Goal: Find specific page/section: Find specific page/section

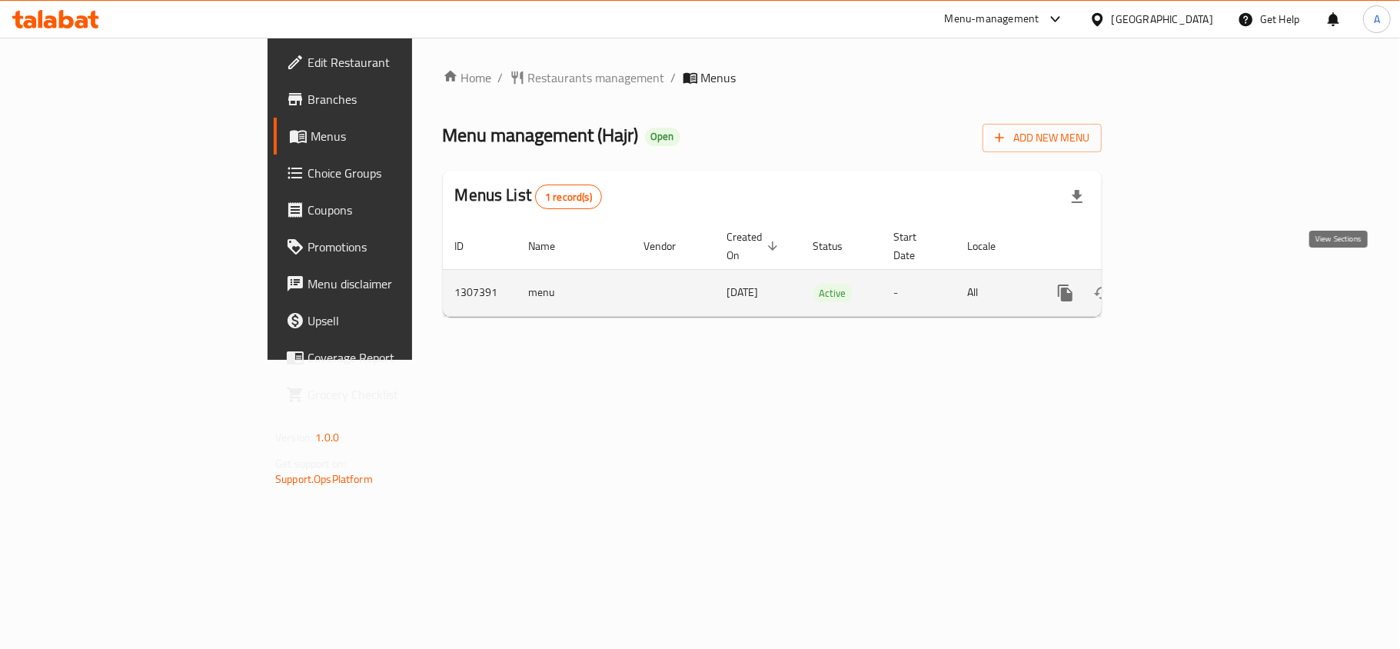
click at [1185, 284] on icon "enhanced table" at bounding box center [1176, 293] width 18 height 18
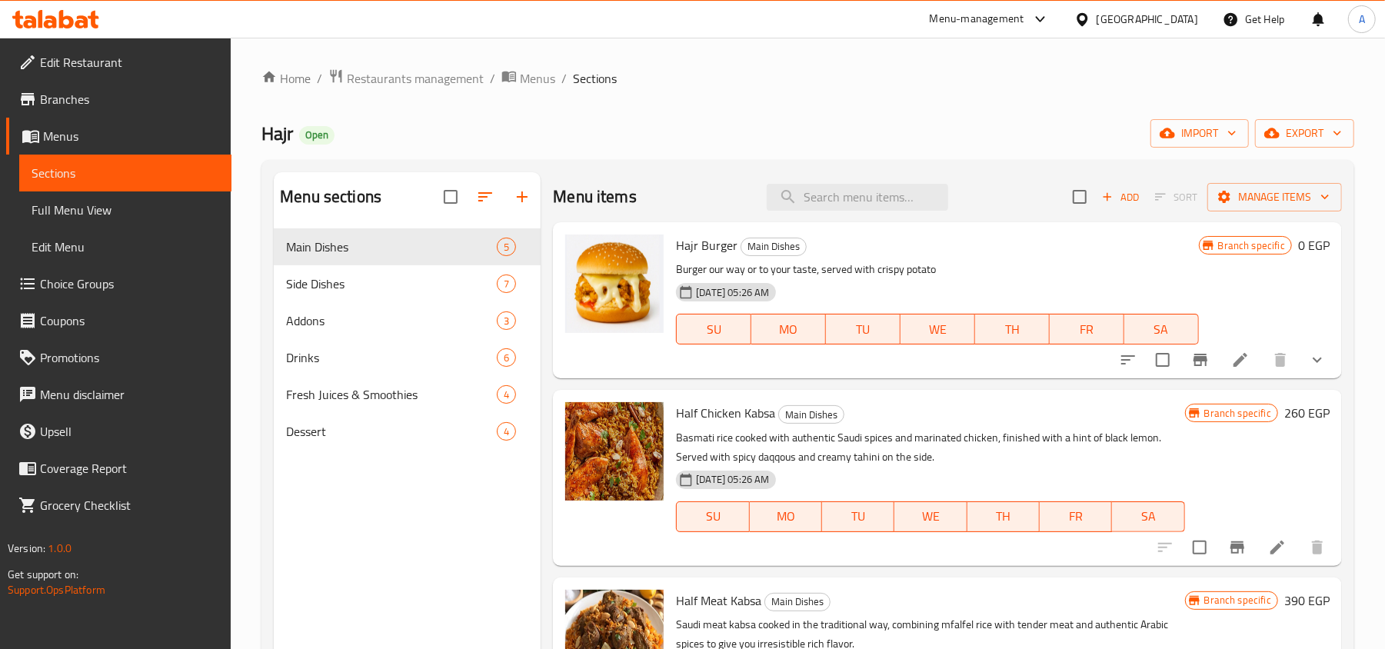
click at [677, 155] on div "Home / Restaurants management / Menus / Sections Hajr Open import export Menu s…" at bounding box center [807, 450] width 1092 height 765
paste input "Grills"
click at [837, 191] on input "Grills" at bounding box center [856, 197] width 181 height 27
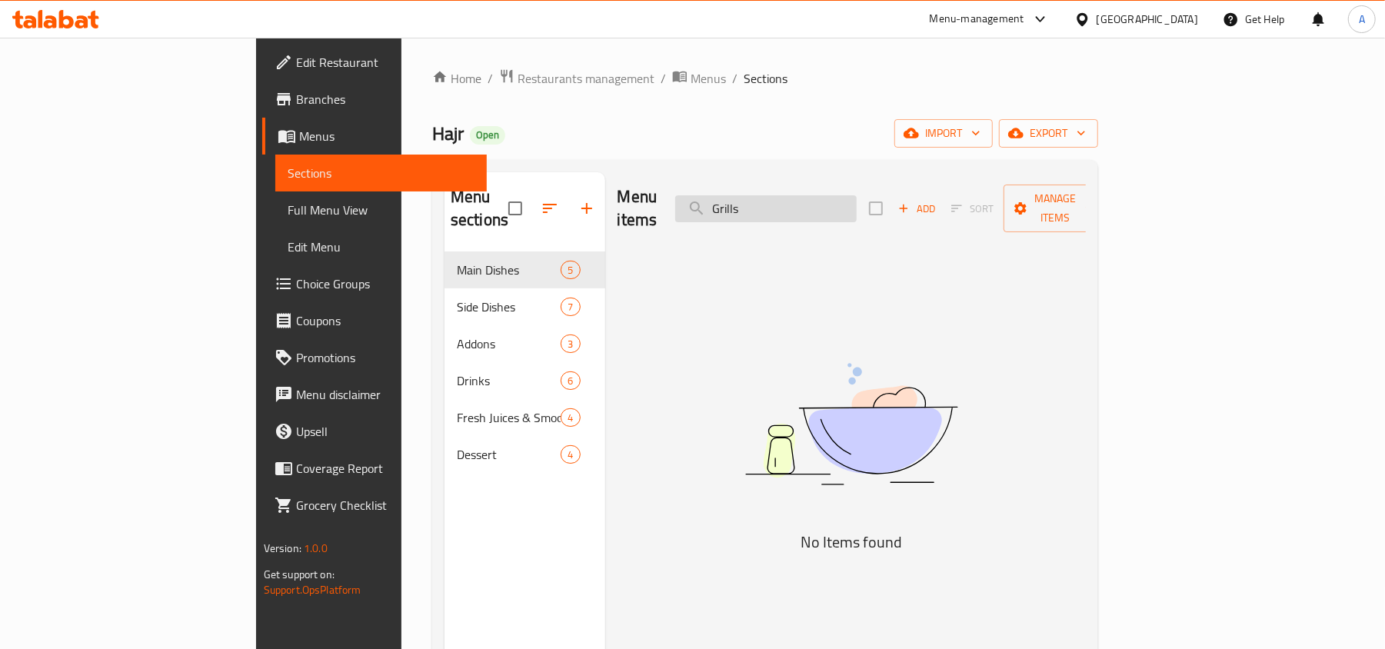
type input "Grill"
click at [853, 198] on input "Grill" at bounding box center [765, 208] width 181 height 27
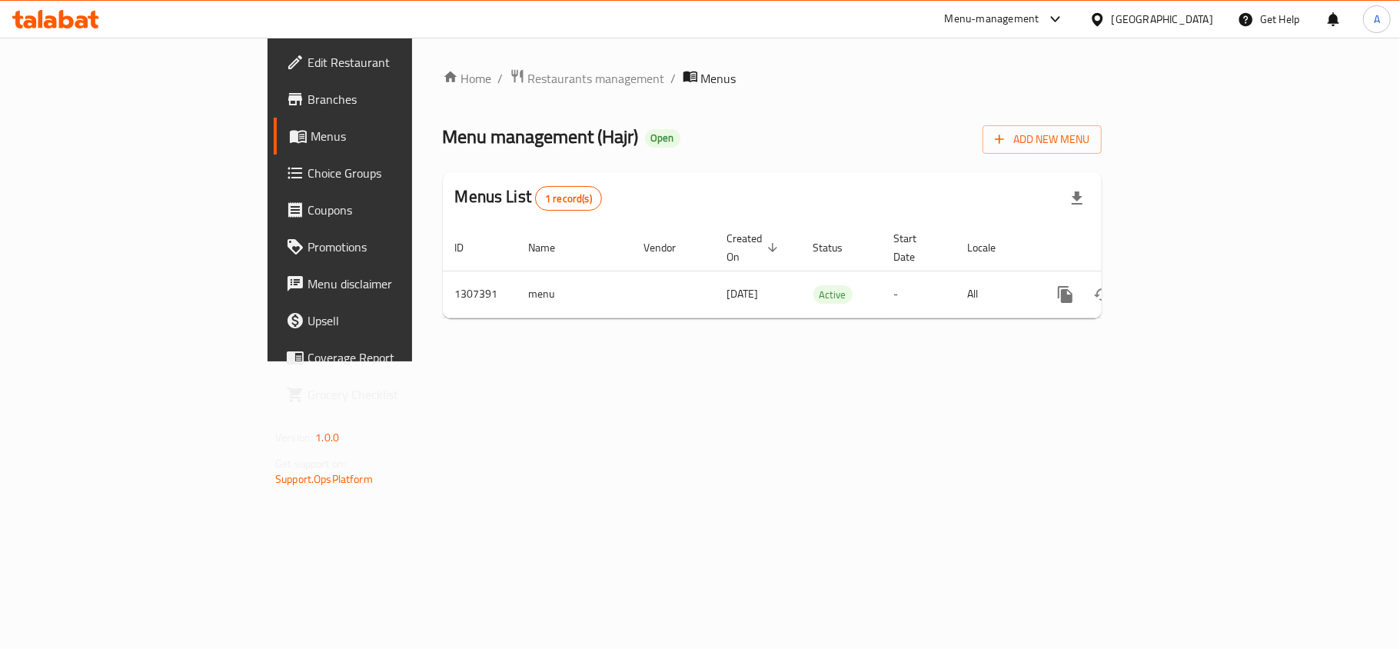
click at [86, 35] on div "Menu-management [GEOGRAPHIC_DATA] Get Help A" at bounding box center [700, 19] width 1400 height 37
click at [308, 53] on span "Edit Restaurant" at bounding box center [398, 62] width 181 height 18
